Goal: Ask a question

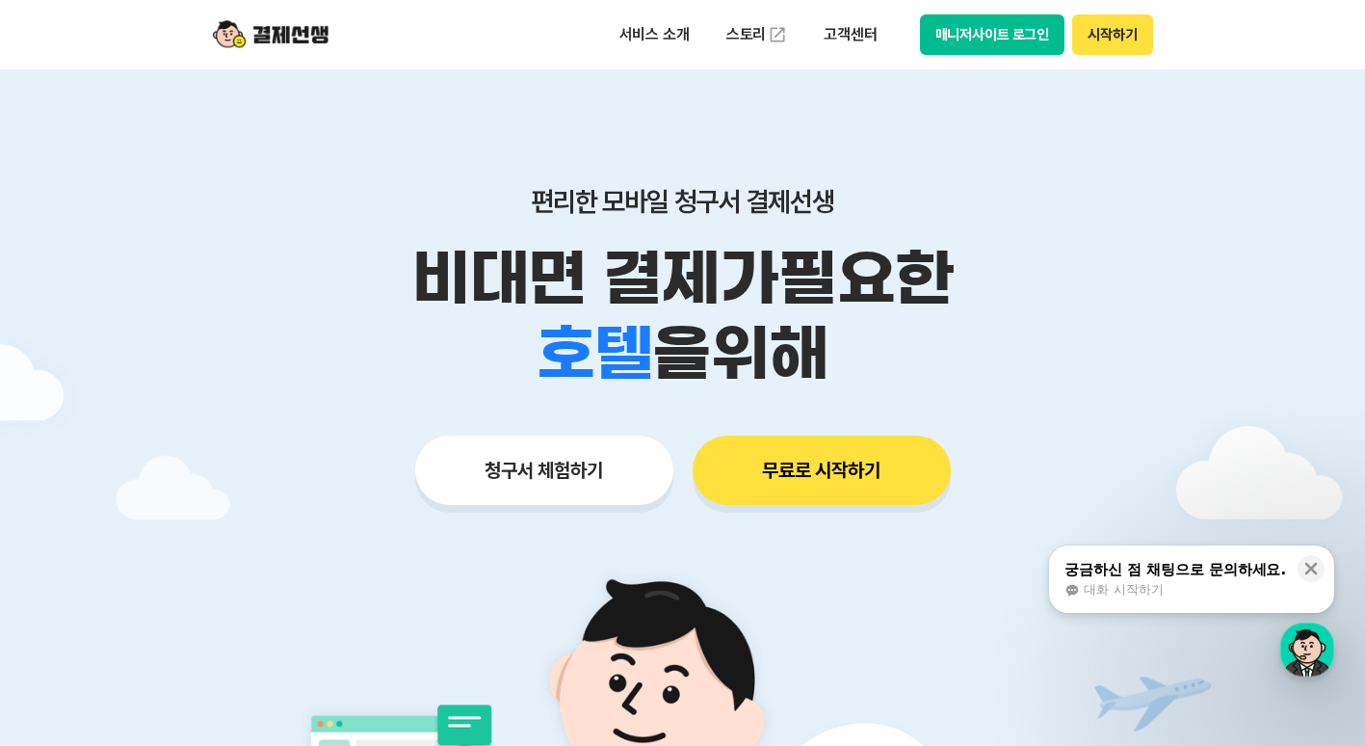
click at [1132, 594] on span "대화 시작하기" at bounding box center [1123, 589] width 79 height 17
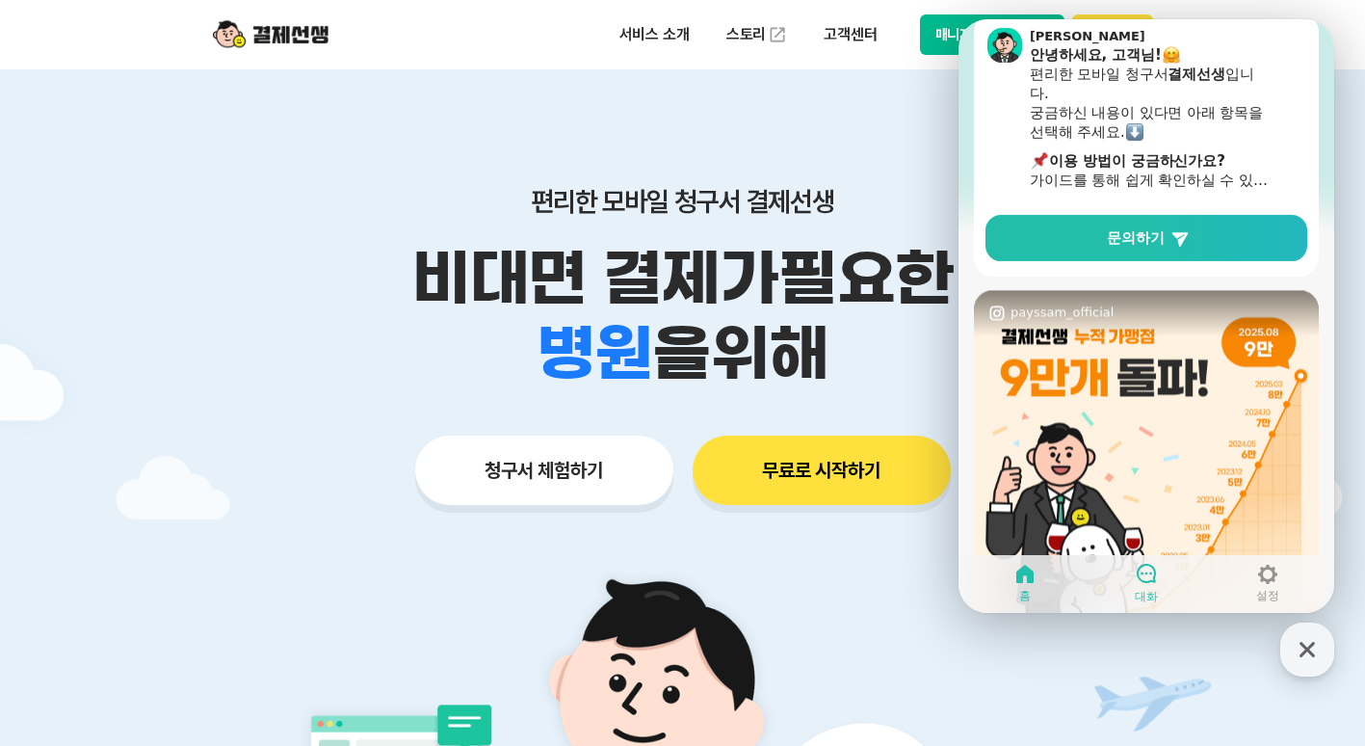
scroll to position [195, 0]
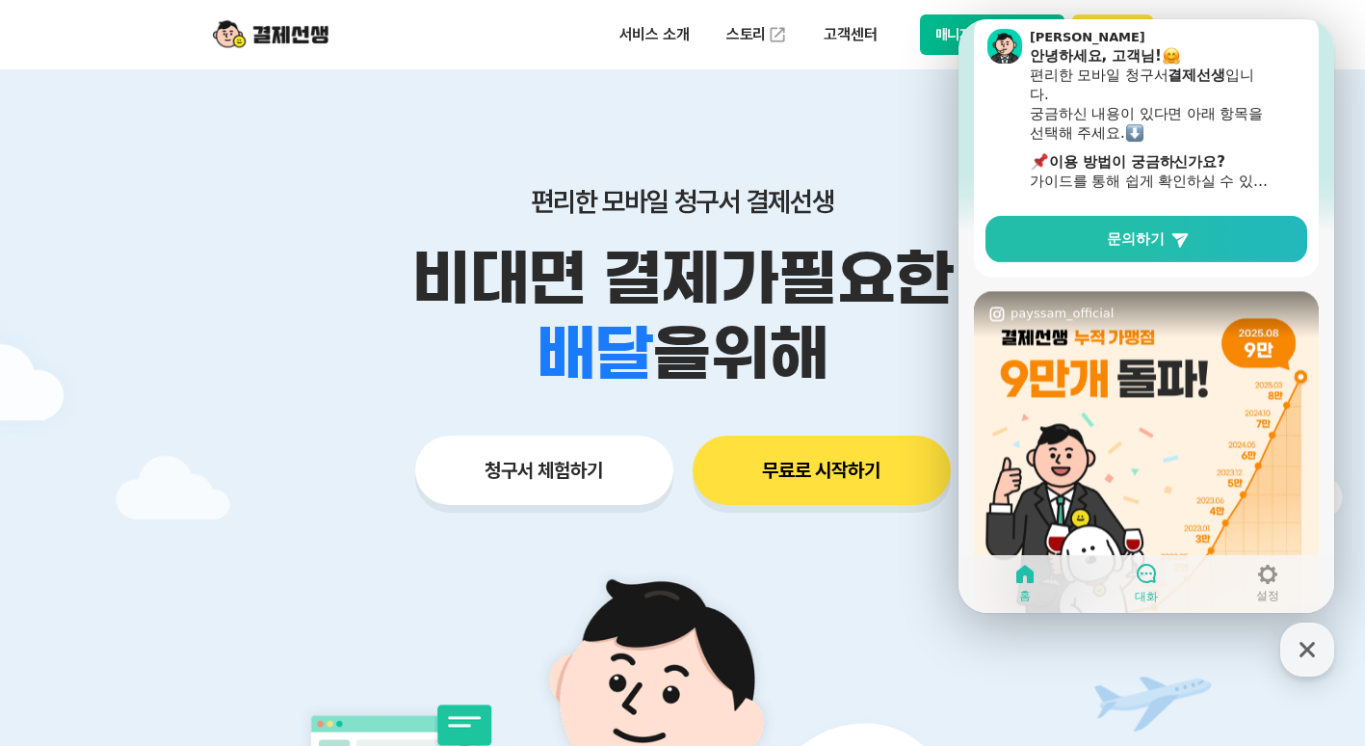
click at [1154, 576] on icon at bounding box center [1146, 573] width 23 height 23
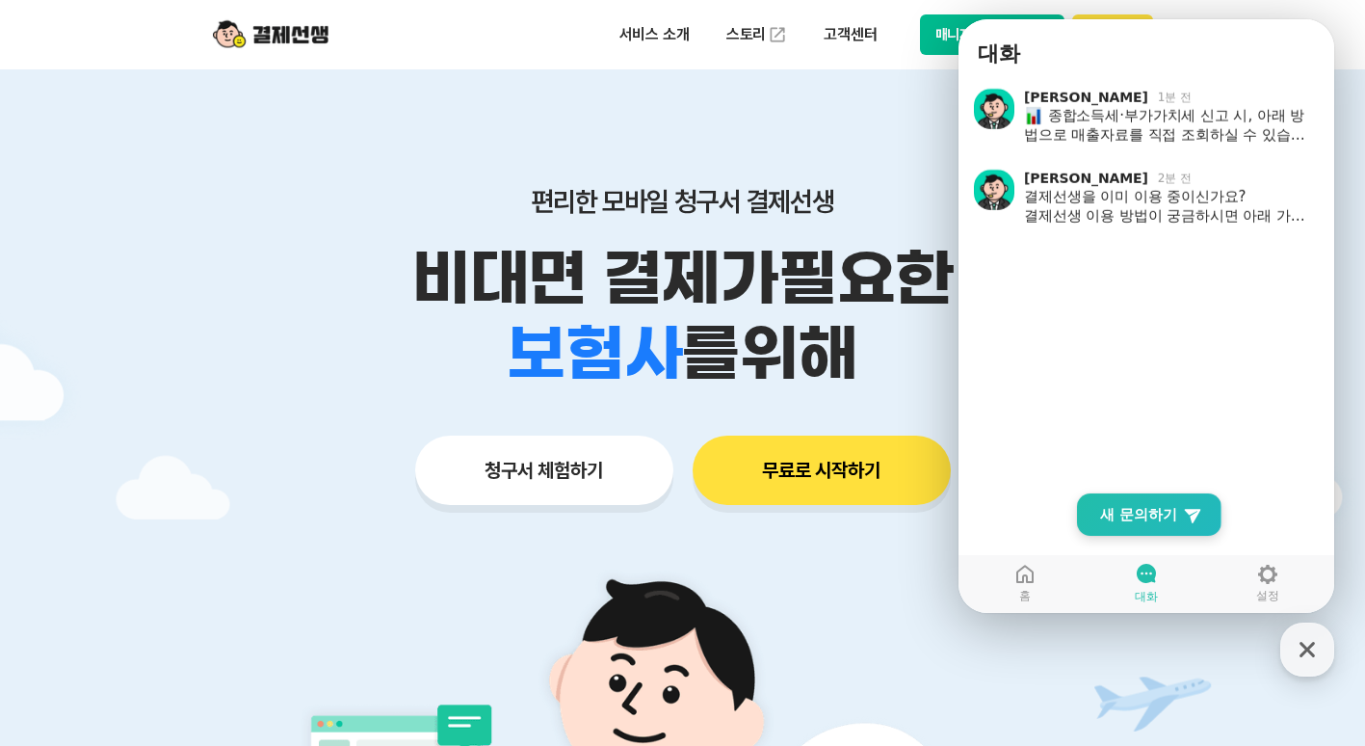
click at [1136, 499] on link "New Chat Button 새 문의하기" at bounding box center [1149, 514] width 145 height 42
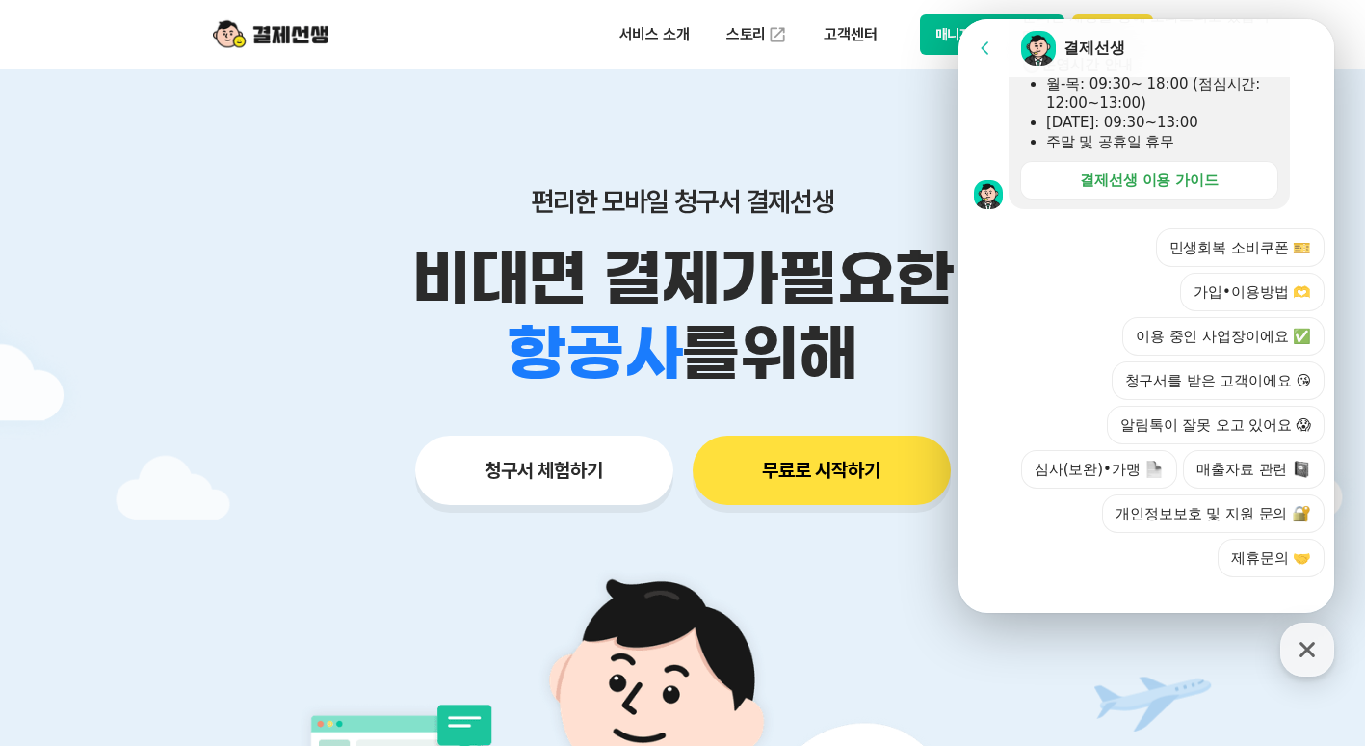
scroll to position [657, 0]
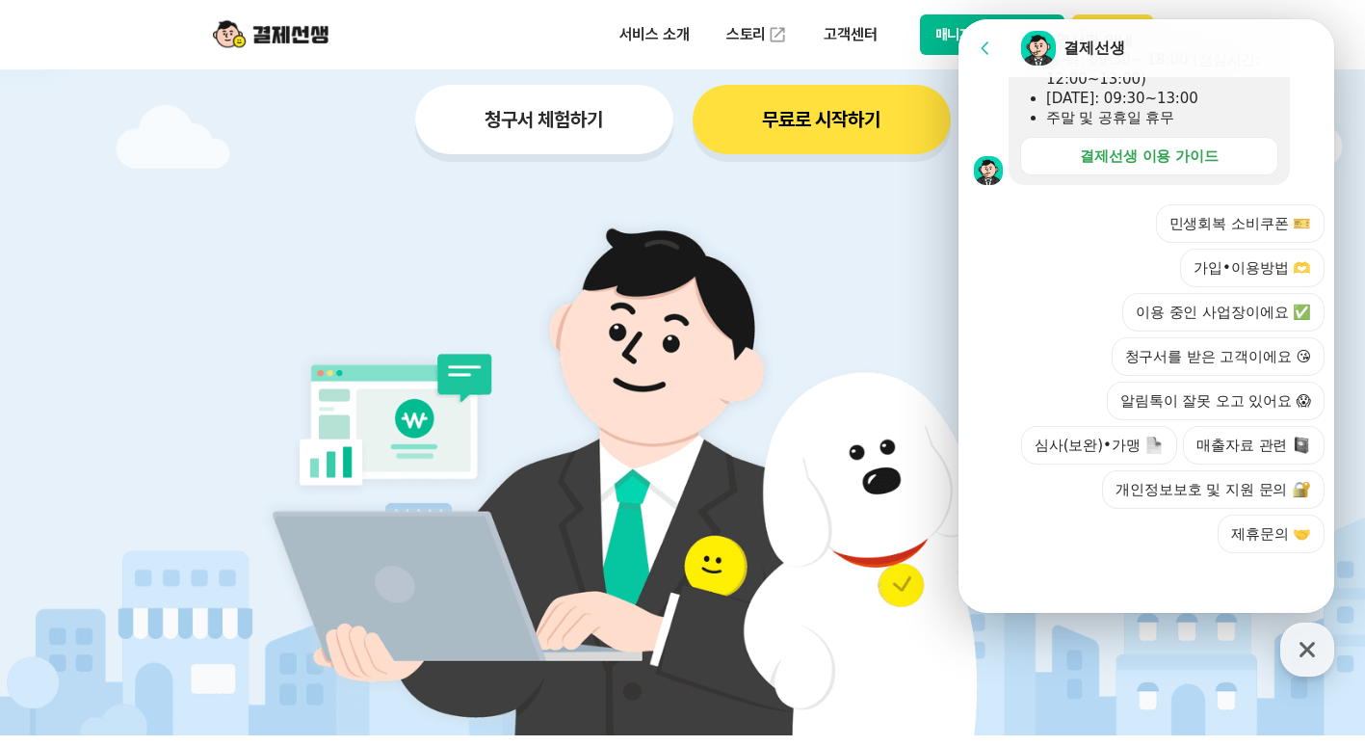
click at [1141, 584] on div at bounding box center [1150, 579] width 382 height 52
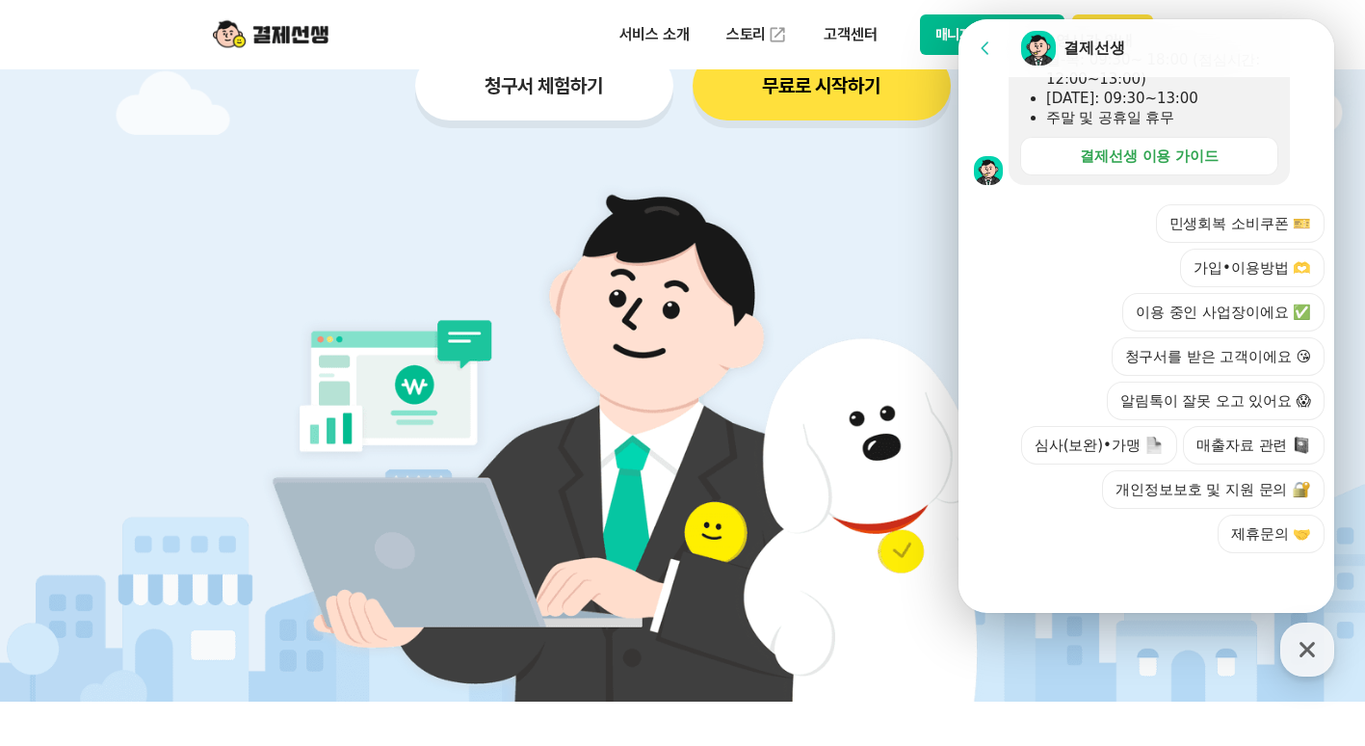
scroll to position [385, 0]
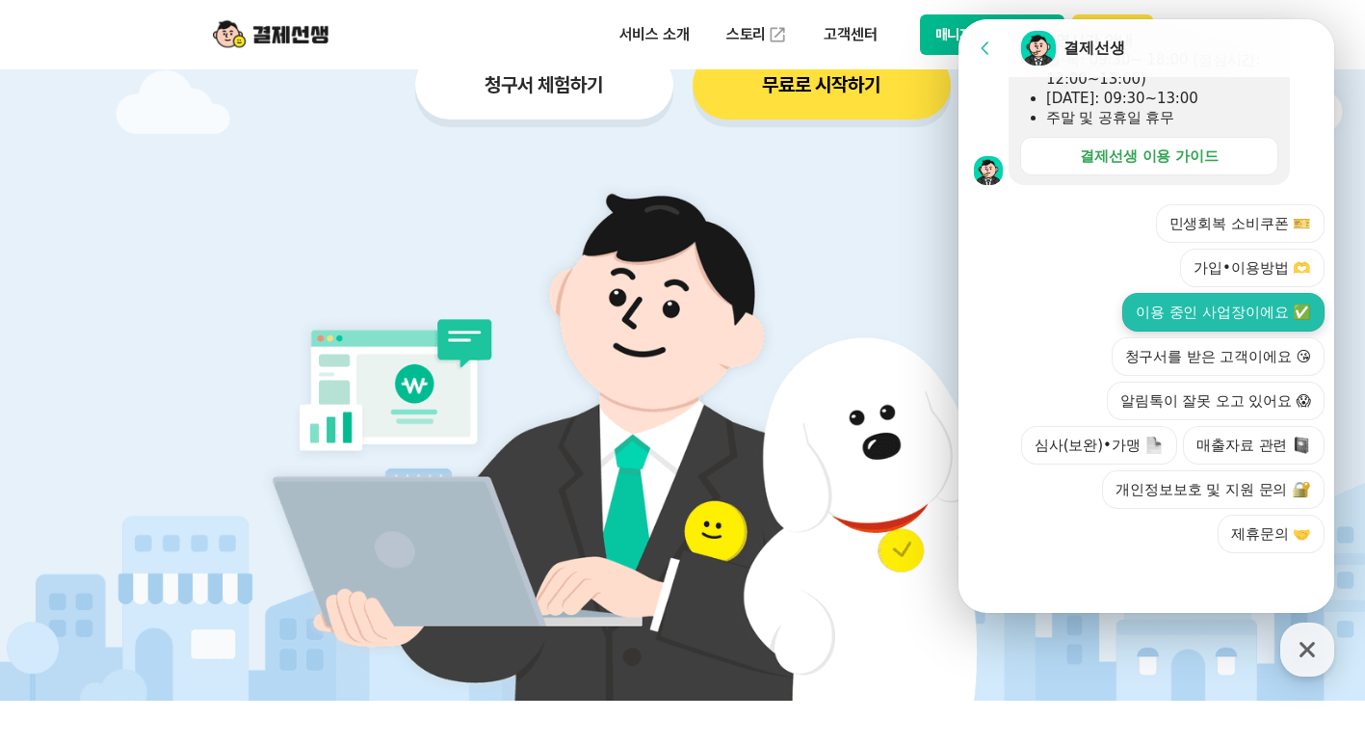
click at [1239, 316] on button "이용 중인 사업장이에요 ✅" at bounding box center [1223, 312] width 202 height 39
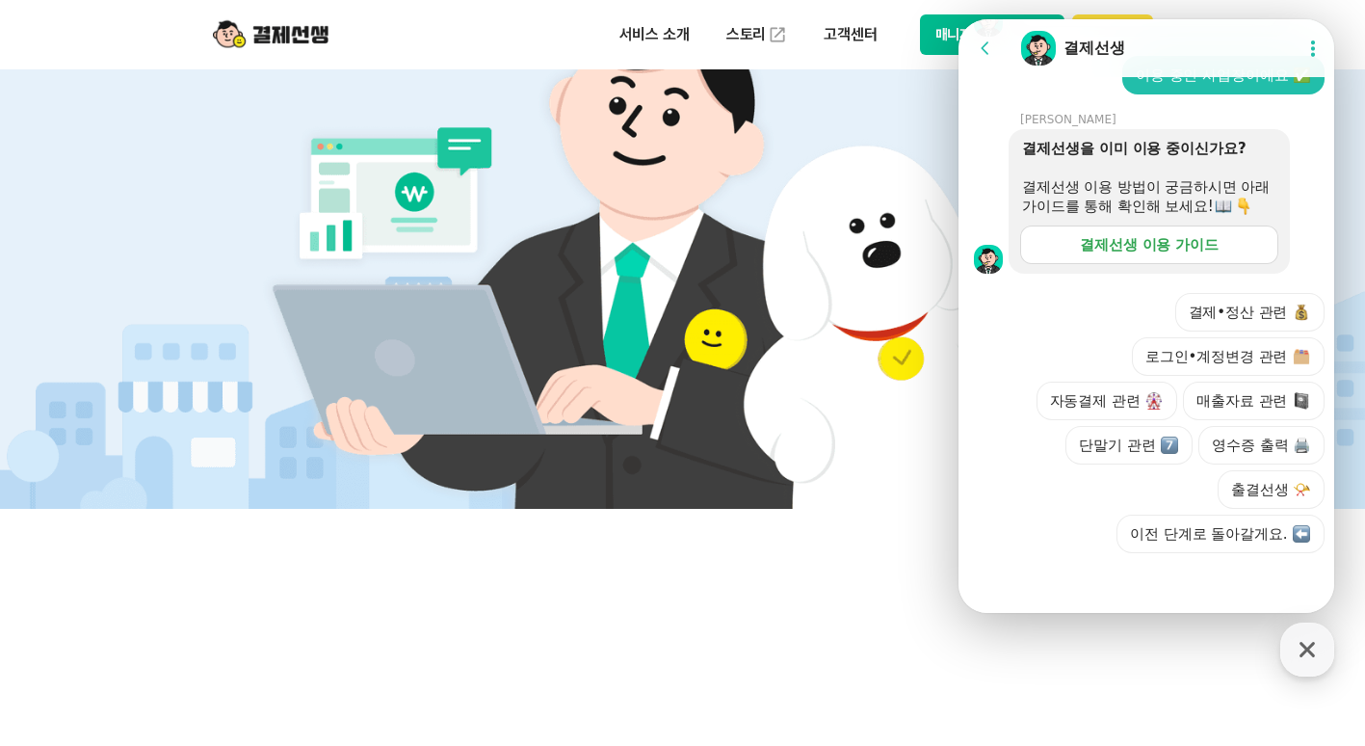
scroll to position [578, 0]
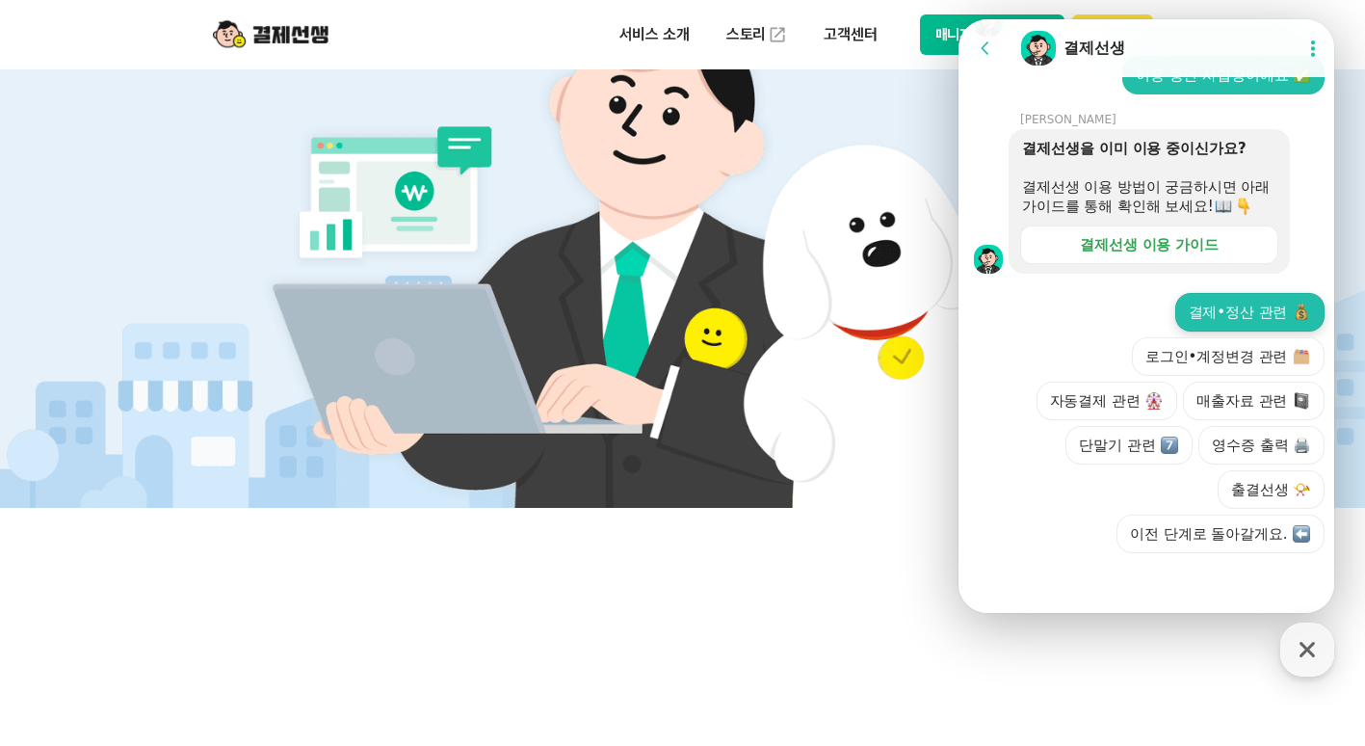
click at [1259, 310] on button "결제•정산 관련" at bounding box center [1250, 312] width 150 height 39
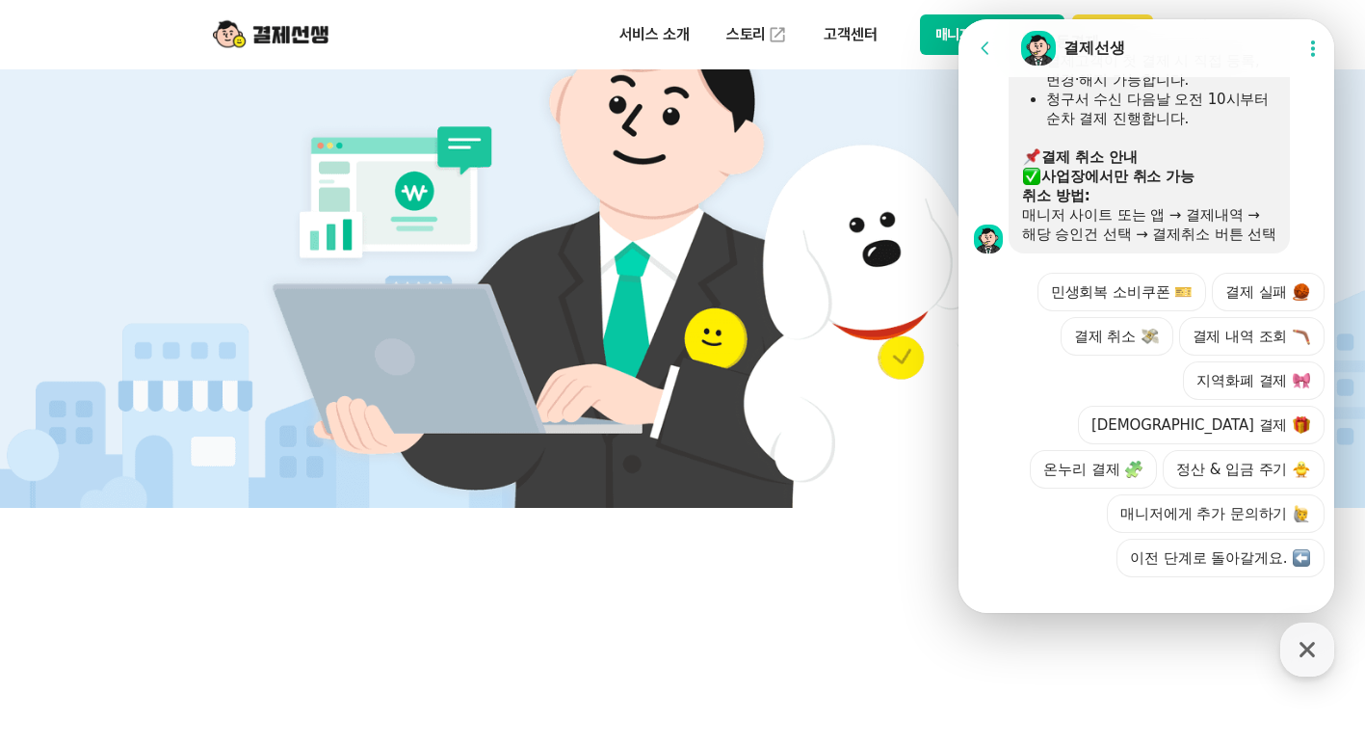
scroll to position [1491, 0]
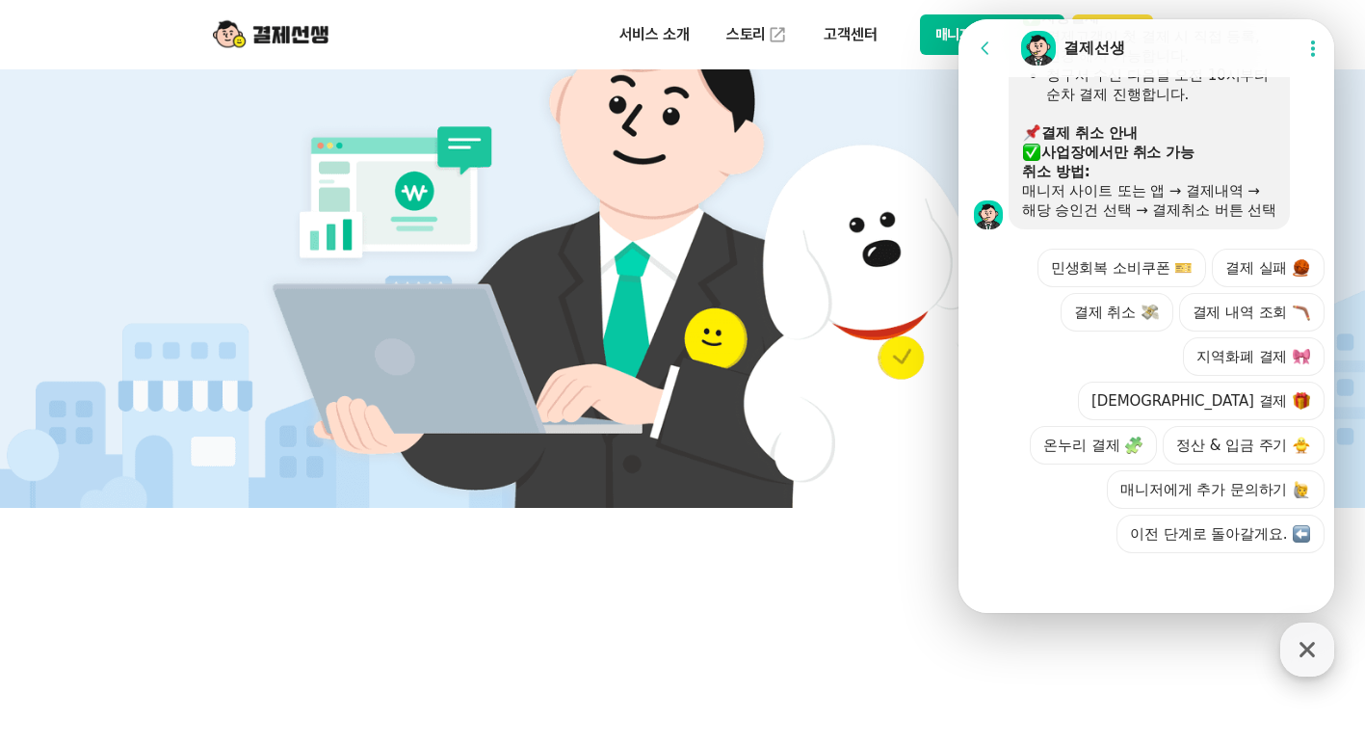
click at [1306, 639] on icon "button" at bounding box center [1307, 649] width 35 height 35
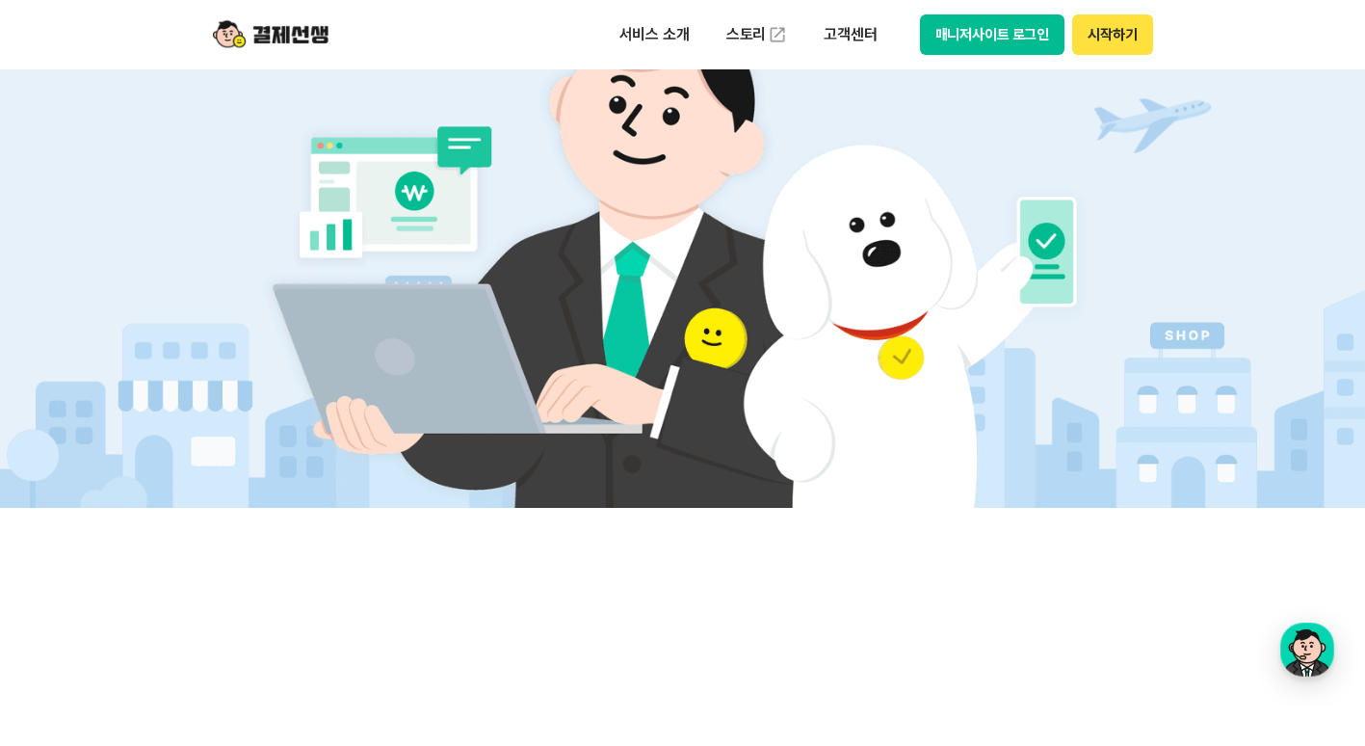
click at [992, 42] on button "매니저사이트 로그인" at bounding box center [992, 34] width 145 height 40
click at [988, 31] on button "매니저사이트 로그인" at bounding box center [992, 34] width 145 height 40
